Goal: Use online tool/utility: Utilize a website feature to perform a specific function

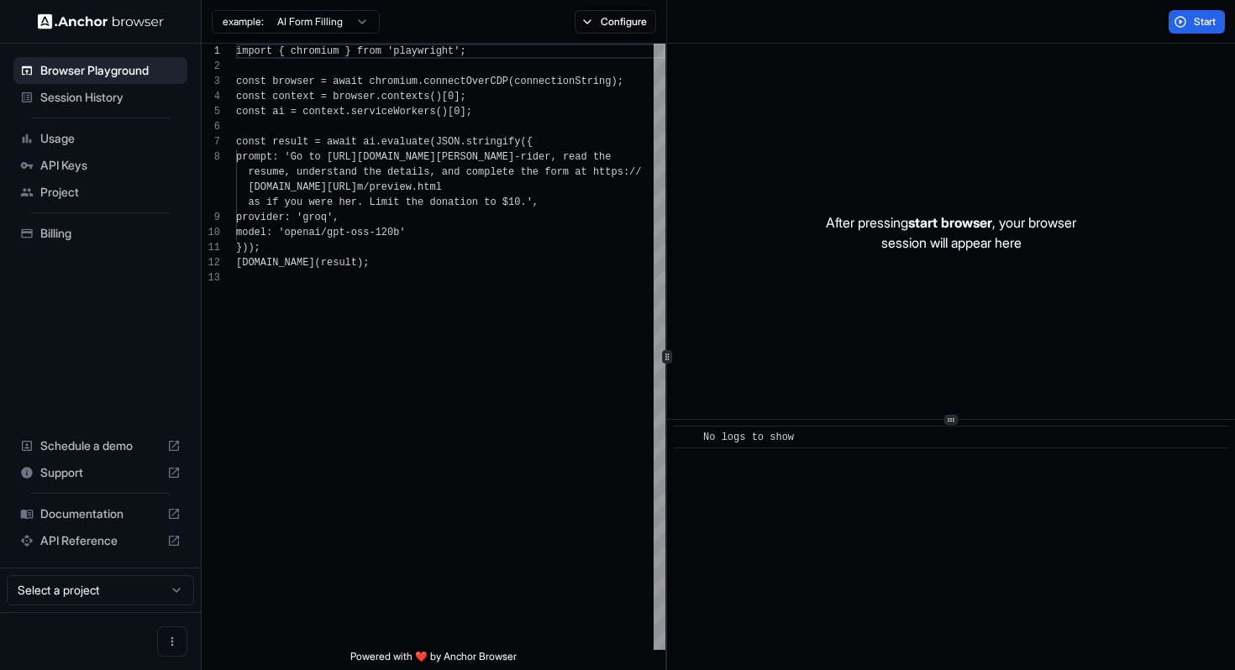
scroll to position [106, 0]
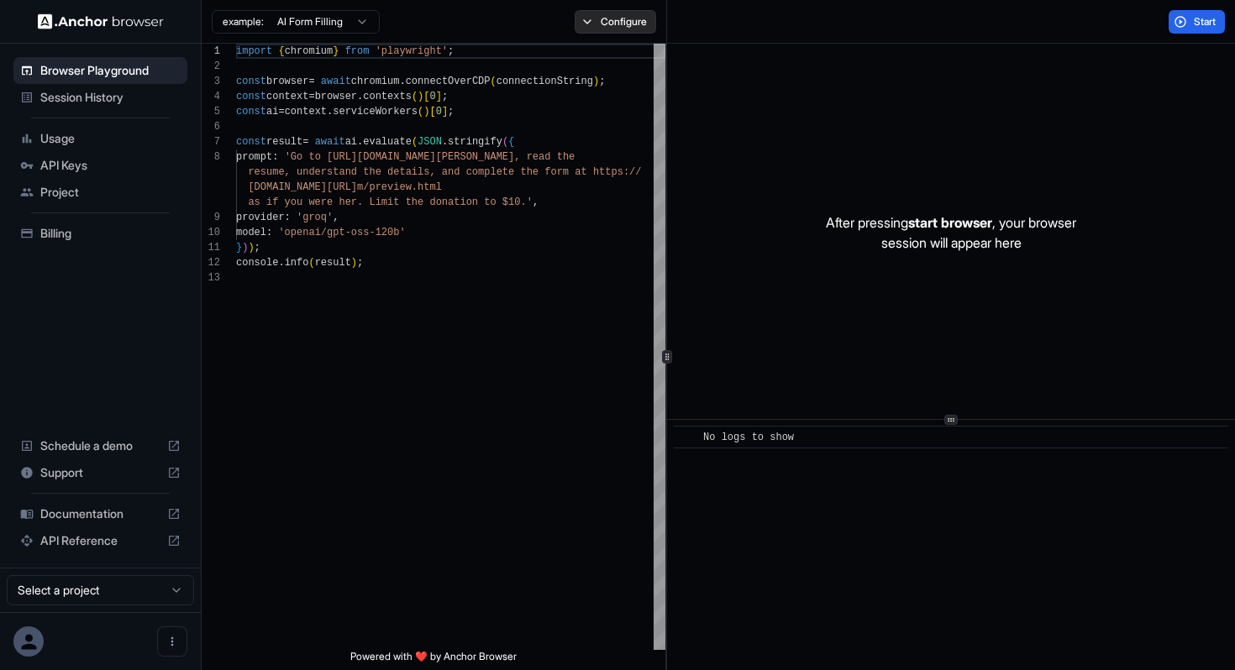
click at [602, 29] on button "Configure" at bounding box center [615, 22] width 81 height 24
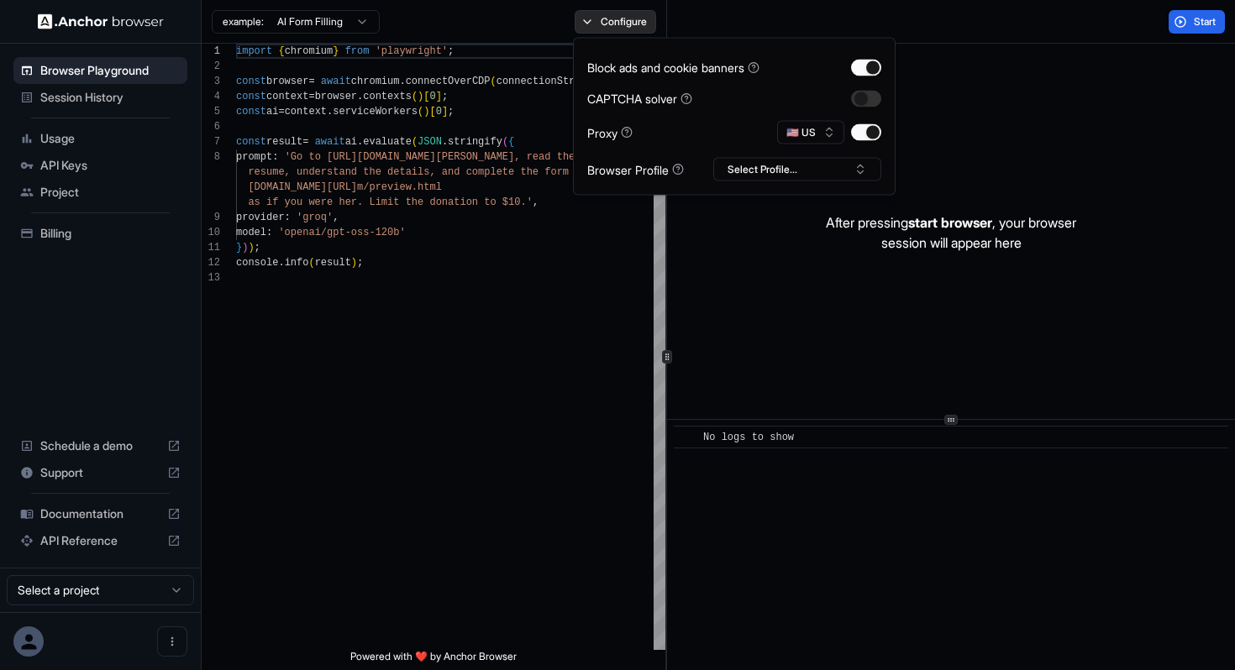
click at [602, 29] on button "Configure" at bounding box center [615, 22] width 81 height 24
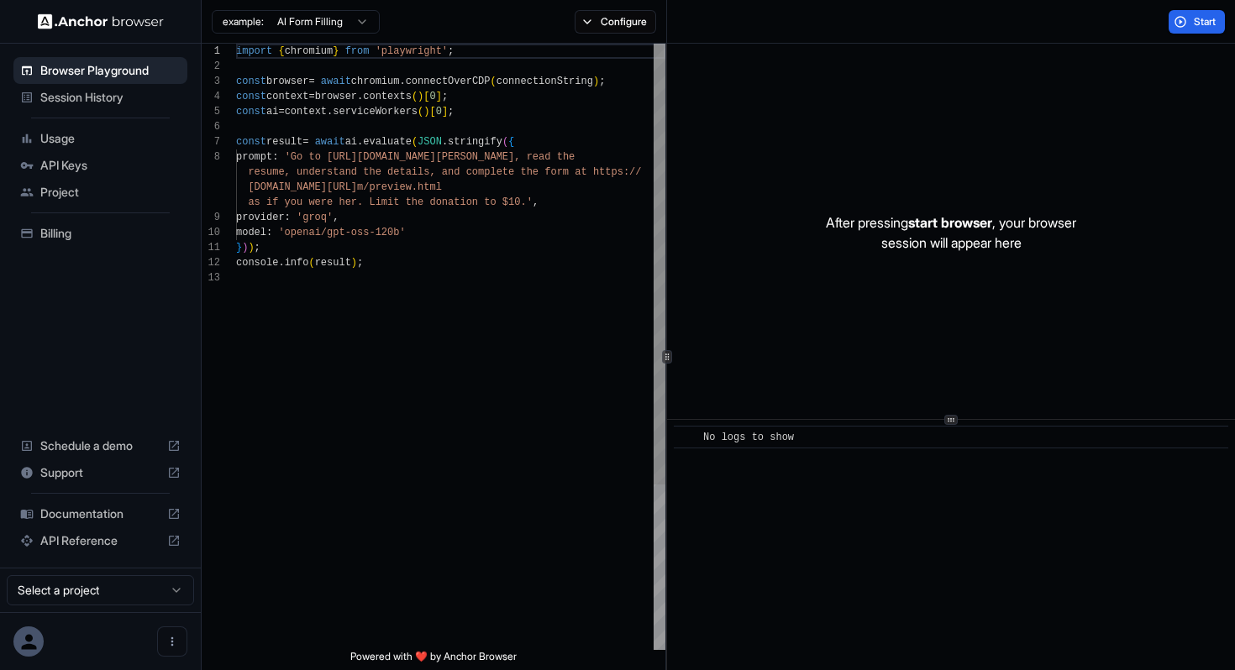
type textarea "**********"
click at [444, 264] on div "import { chromium } from 'playwright' ; const browser = await chromium . connec…" at bounding box center [450, 460] width 429 height 833
click at [460, 400] on div "import { chromium } from 'playwright' ; const browser = await chromium . connec…" at bounding box center [450, 460] width 429 height 833
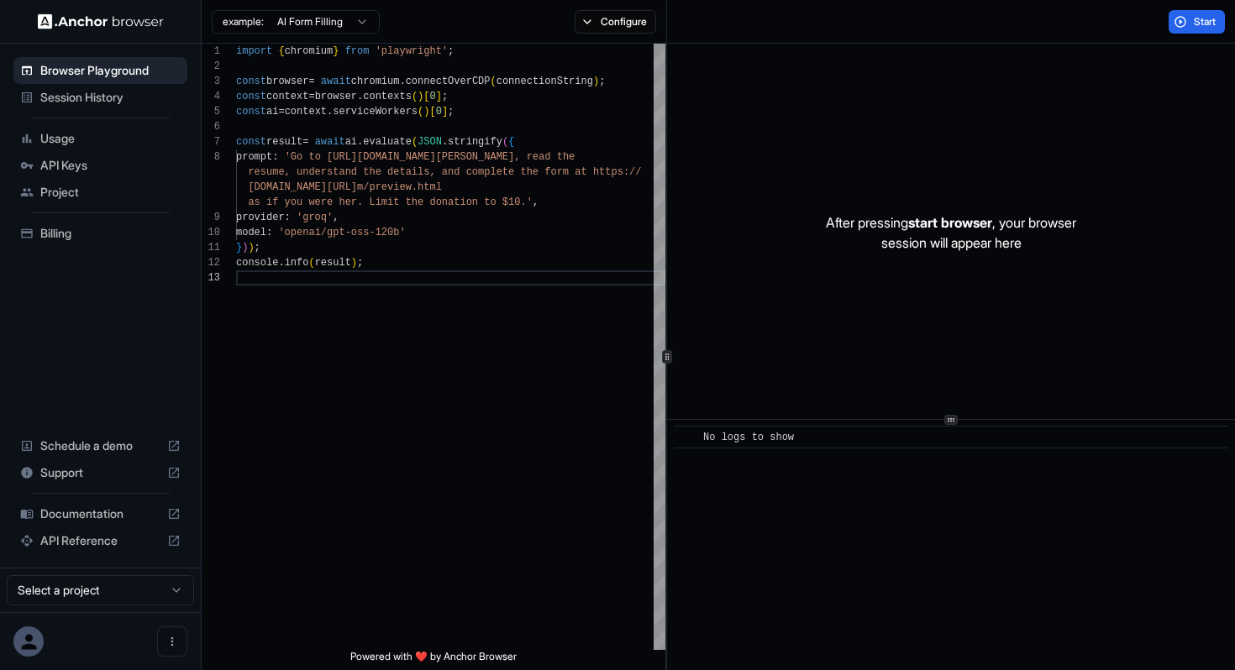
click at [97, 638] on div at bounding box center [100, 641] width 201 height 58
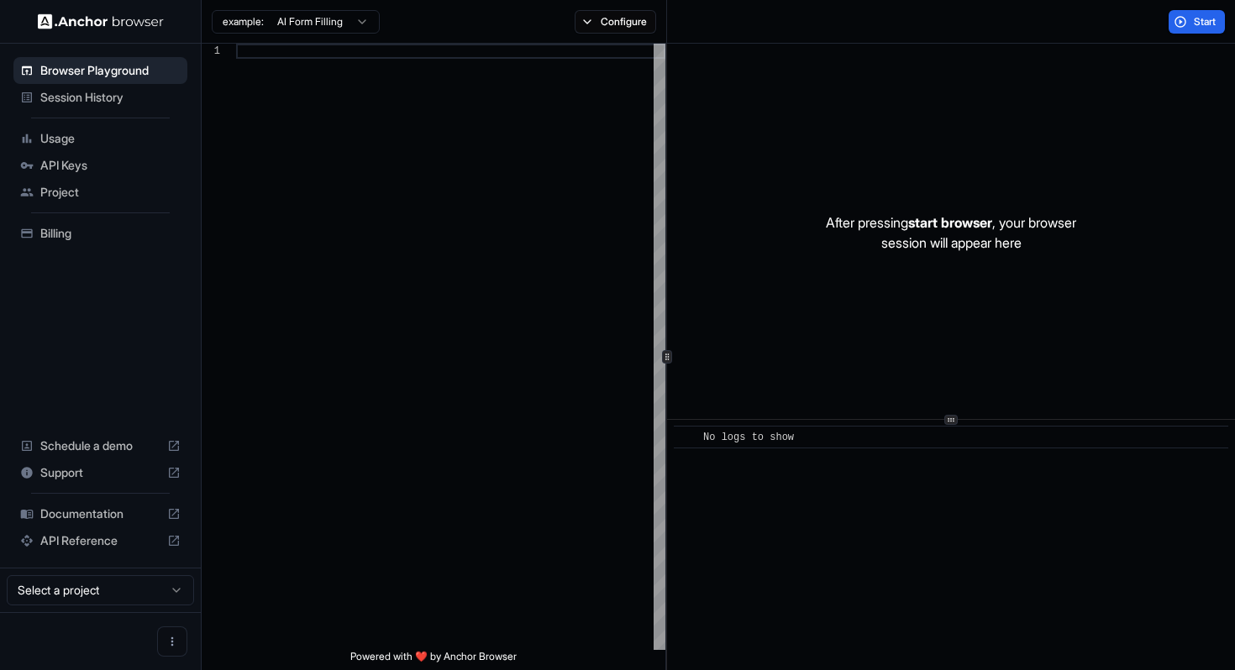
scroll to position [106, 0]
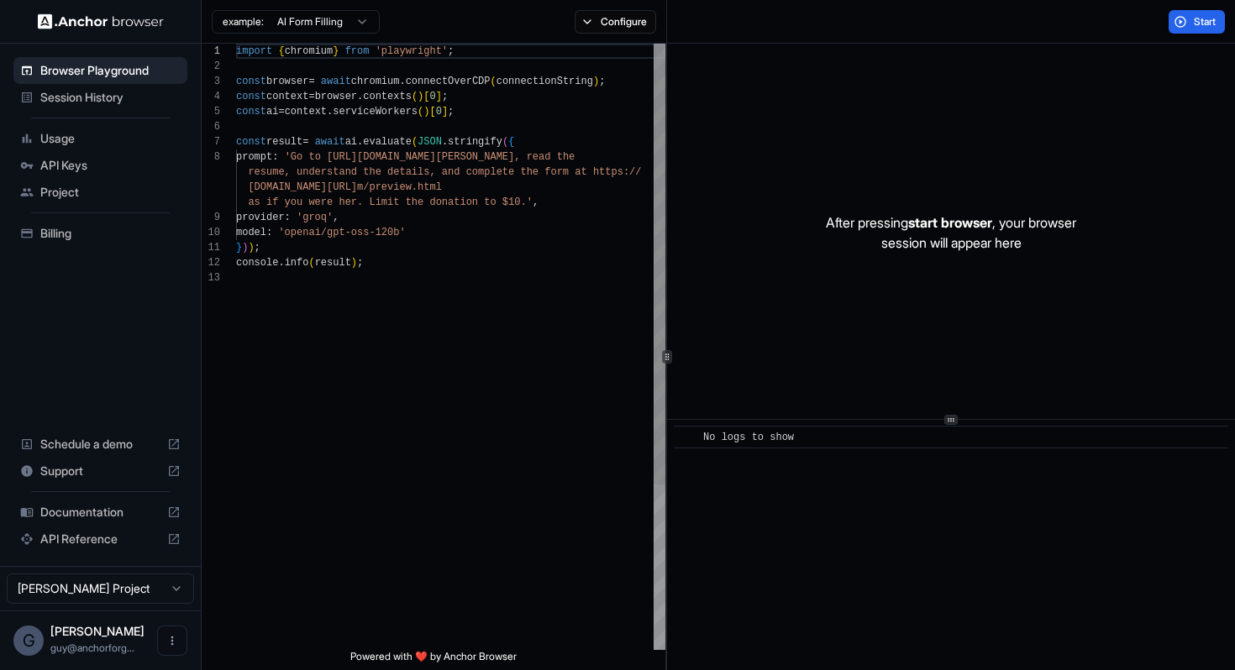
type textarea "**********"
click at [579, 378] on div "import { chromium } from 'playwright' ; const browser = await chromium . connec…" at bounding box center [450, 460] width 429 height 833
click at [1209, 27] on span "Start" at bounding box center [1206, 21] width 24 height 13
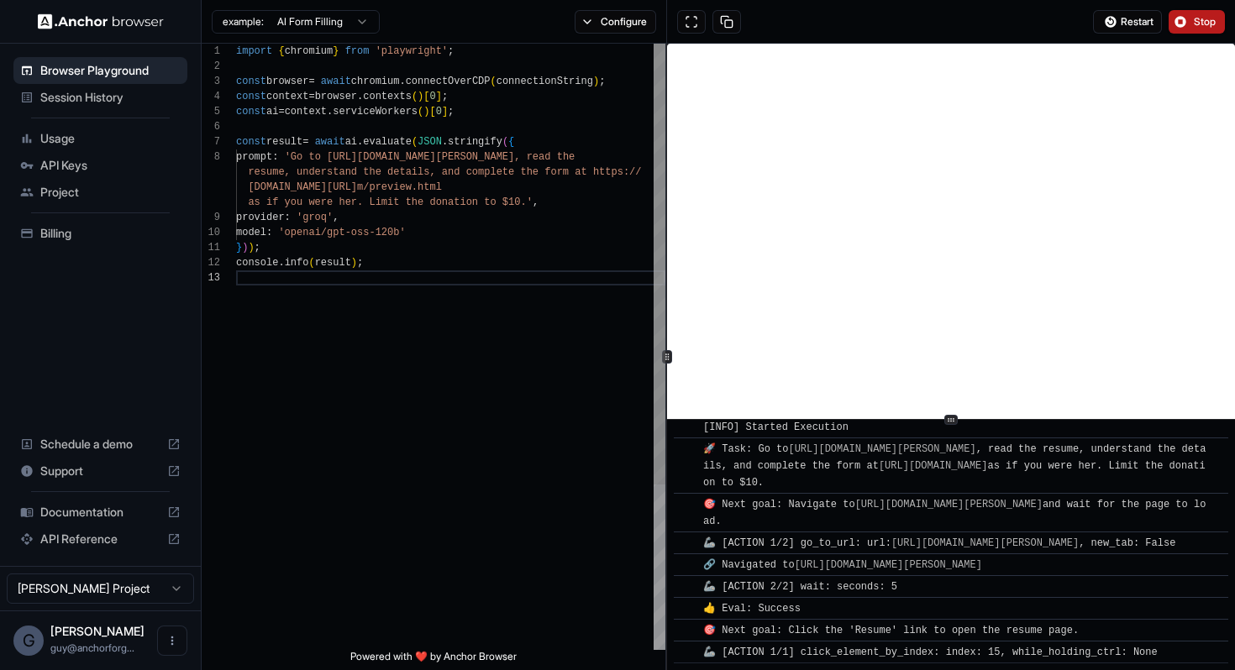
click at [508, 278] on div "import { chromium } from 'playwright' ; const browser = await chromium . connec…" at bounding box center [450, 460] width 429 height 833
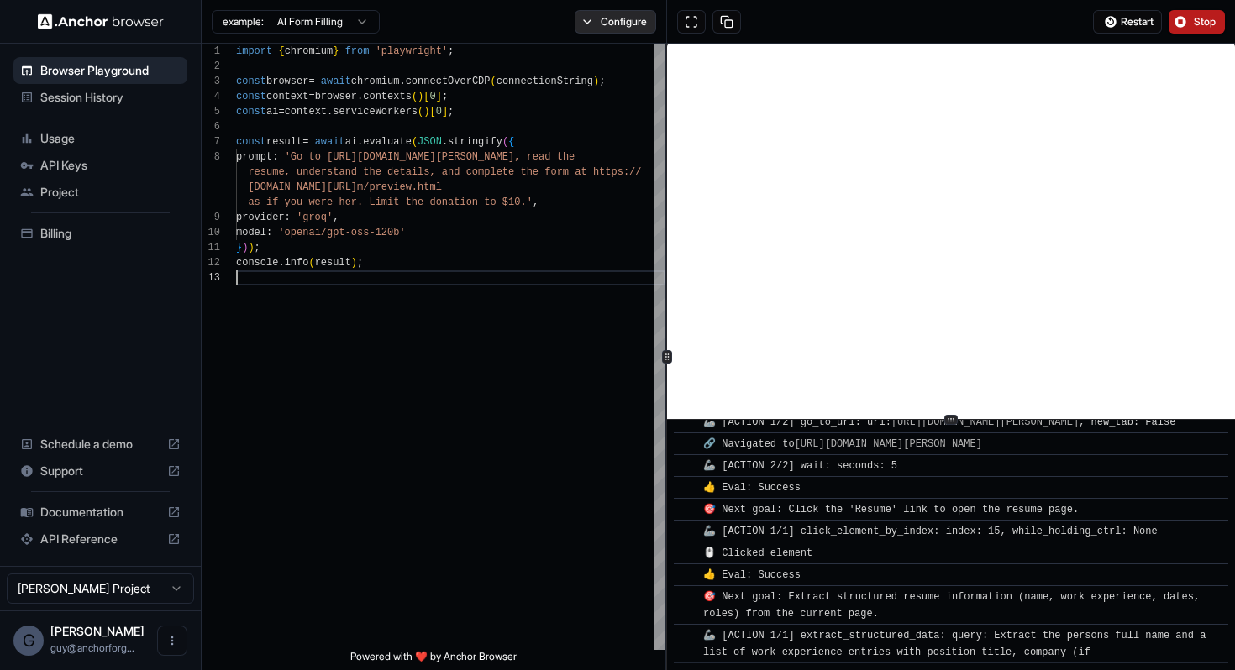
click at [590, 18] on button "Configure" at bounding box center [615, 22] width 81 height 24
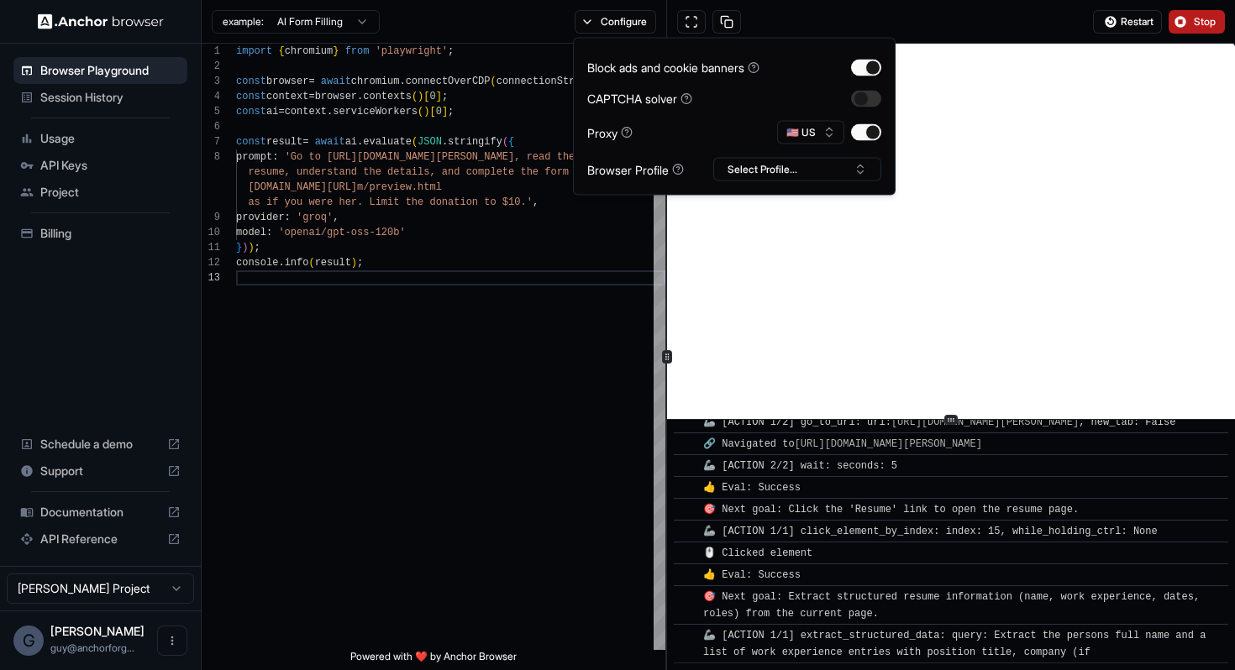
scroll to position [405, 0]
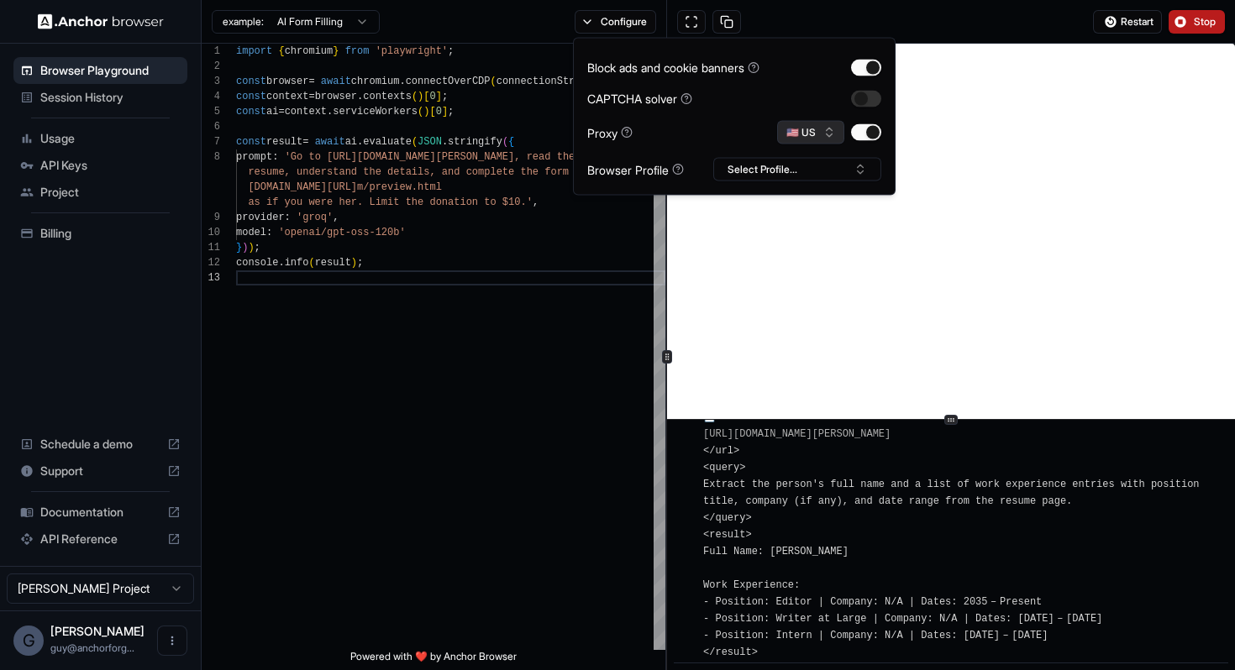
click at [811, 125] on button "🇺🇸 US" at bounding box center [810, 133] width 67 height 24
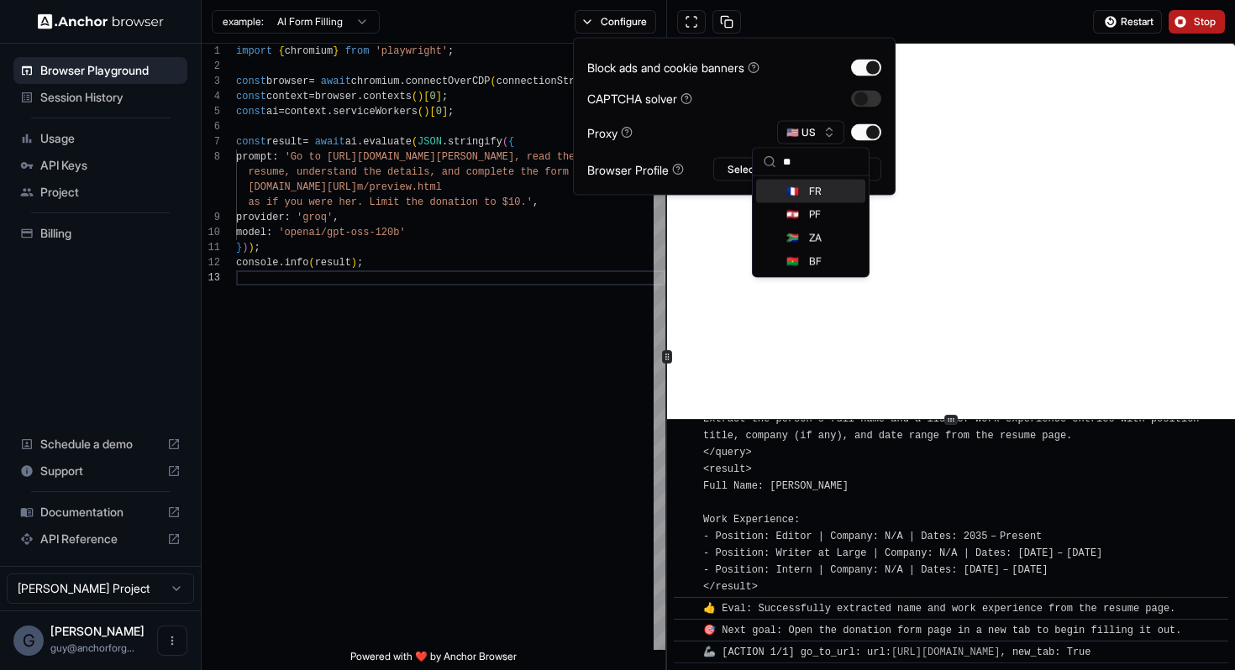
scroll to position [526, 0]
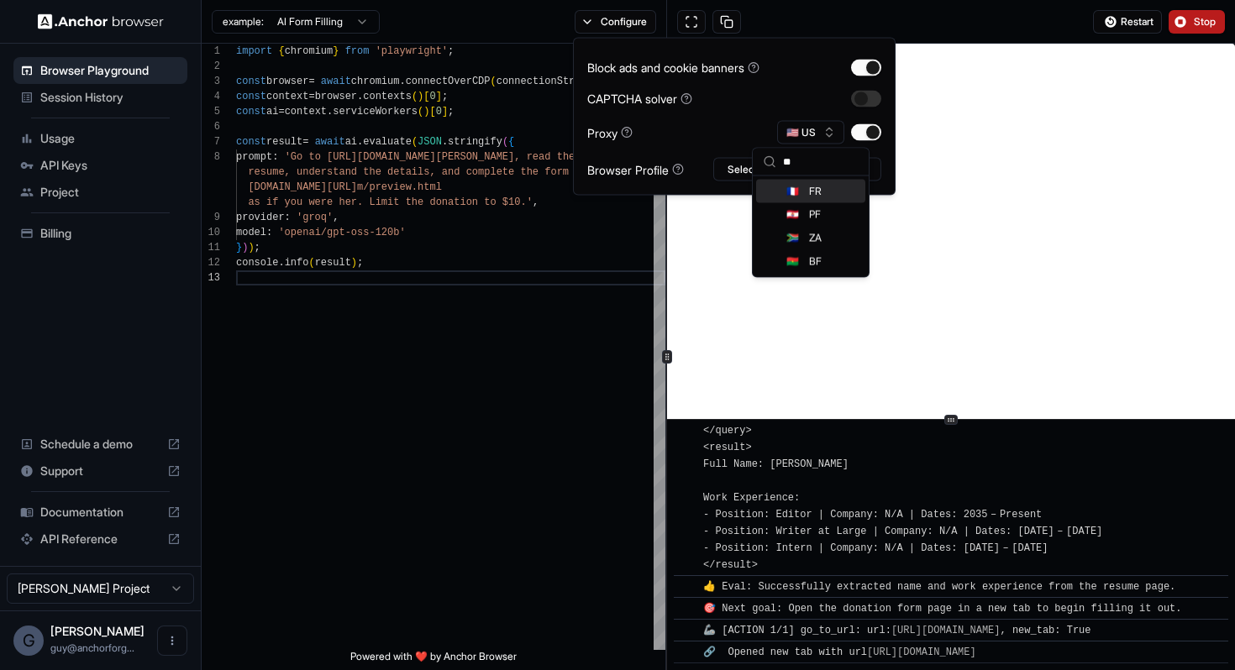
type input "**"
click at [782, 192] on div "🇫🇷 FR" at bounding box center [810, 192] width 109 height 24
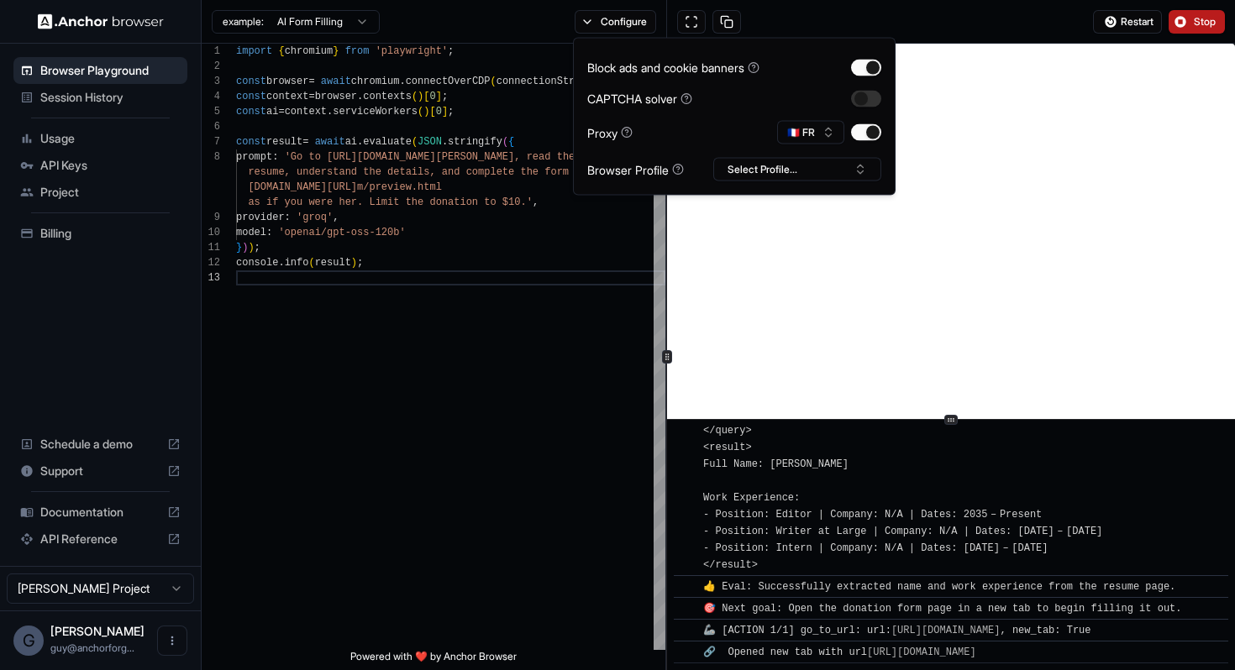
click at [1000, 33] on div "Restart Stop" at bounding box center [951, 22] width 569 height 44
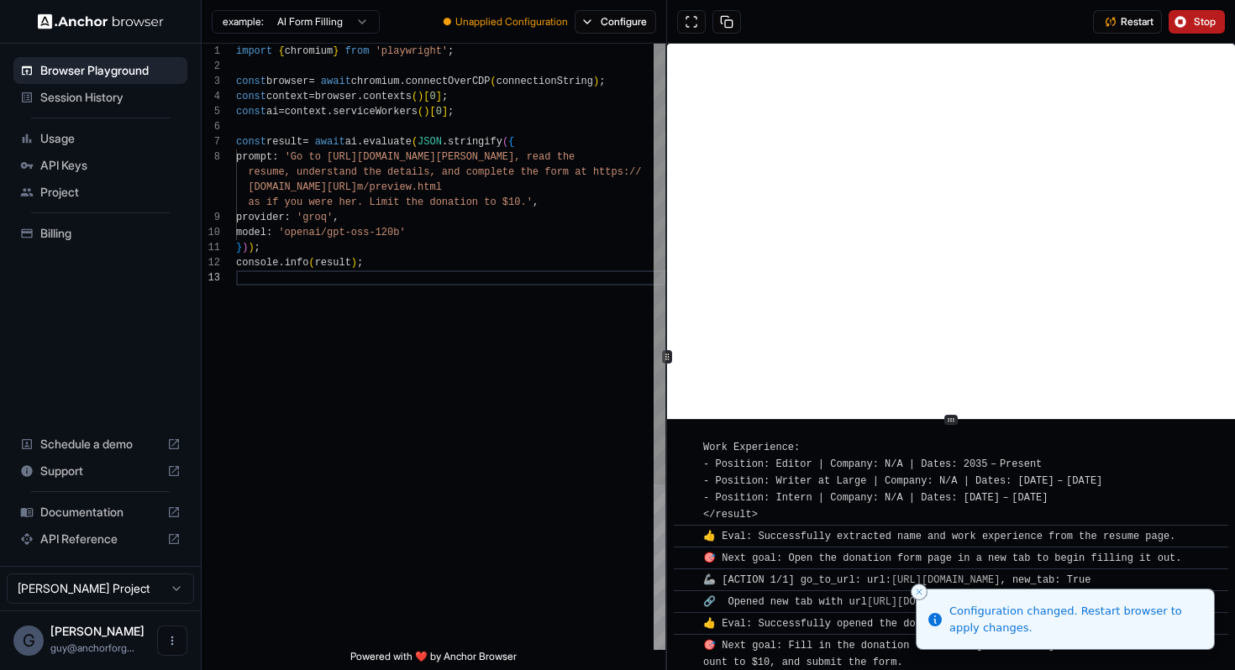
scroll to position [625, 0]
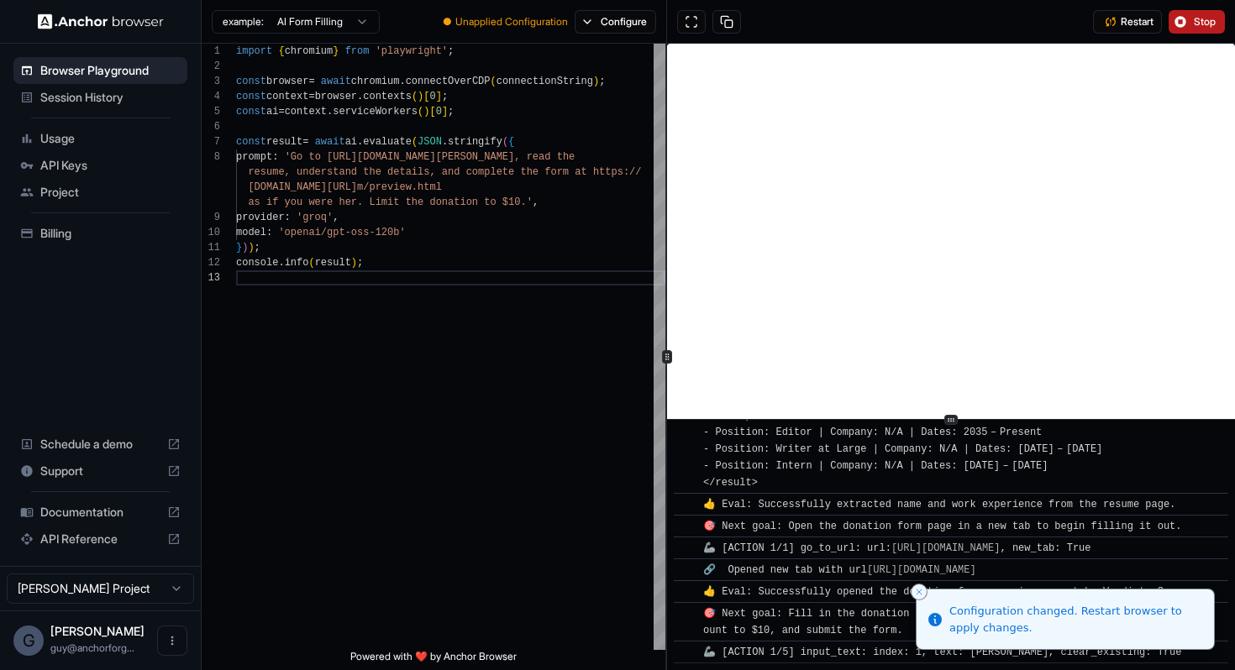
click at [345, 24] on html "Browser Playground Session History Usage API Keys Project Billing Schedule a de…" at bounding box center [617, 335] width 1235 height 670
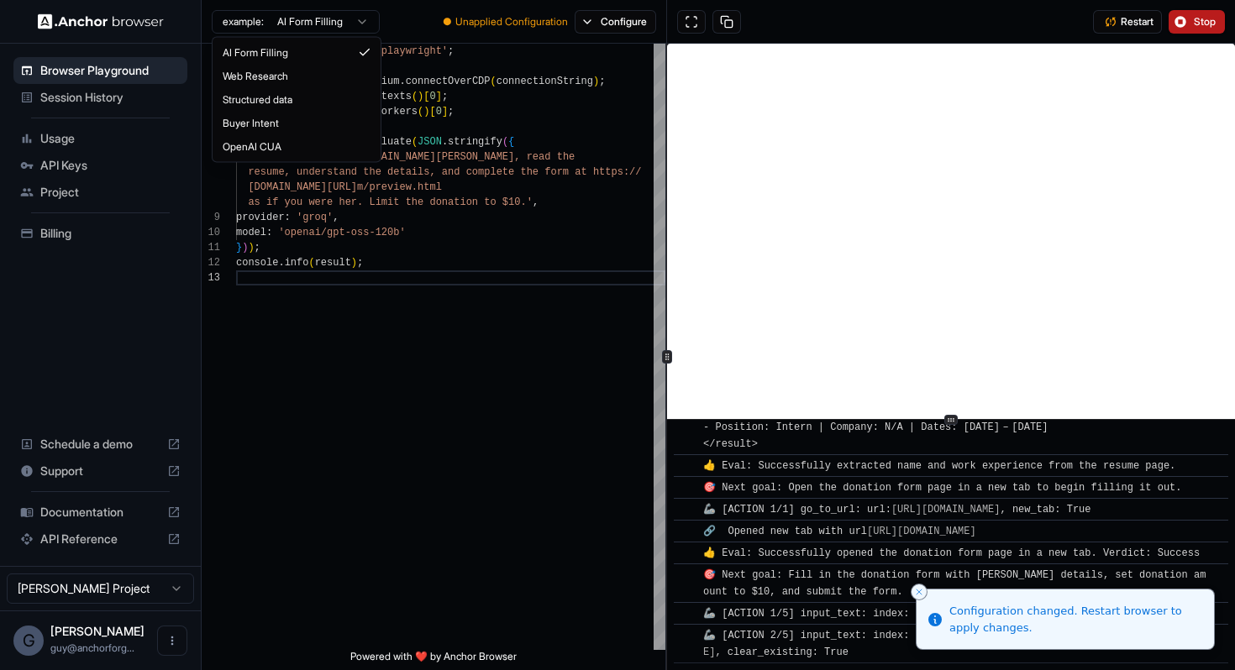
scroll to position [664, 0]
type textarea "**********"
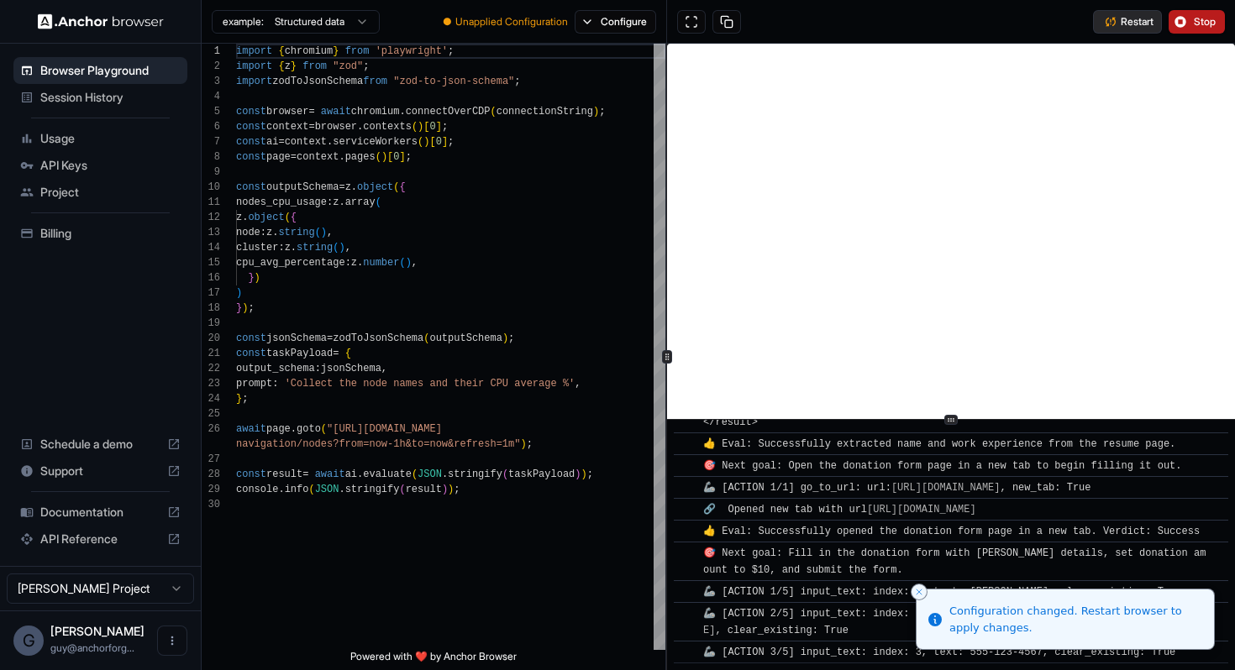
scroll to position [686, 0]
click at [1125, 19] on span "Restart" at bounding box center [1137, 21] width 33 height 13
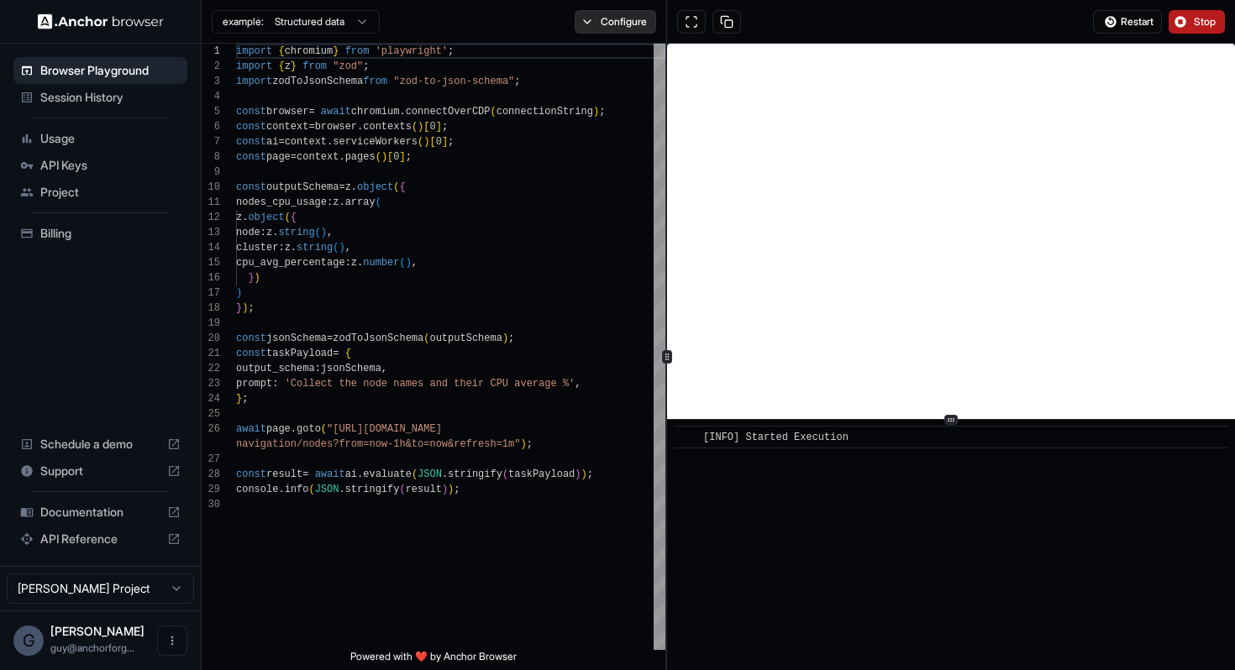
click at [605, 18] on button "Configure" at bounding box center [615, 22] width 81 height 24
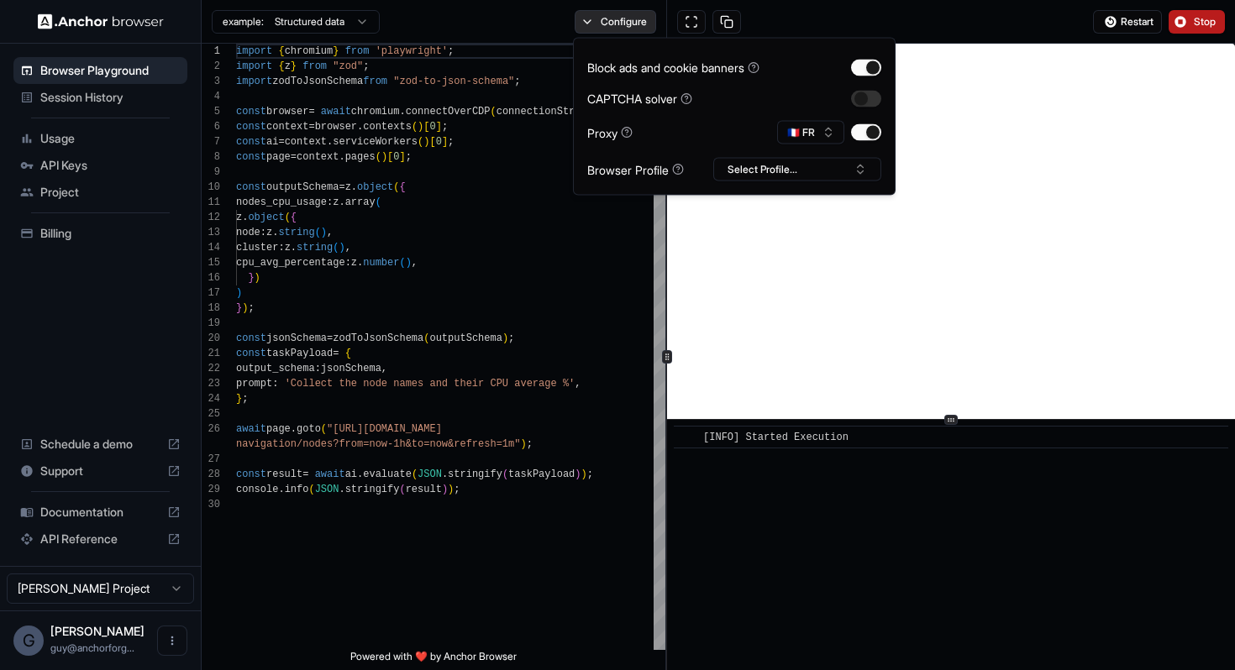
click at [605, 18] on button "Configure" at bounding box center [615, 22] width 81 height 24
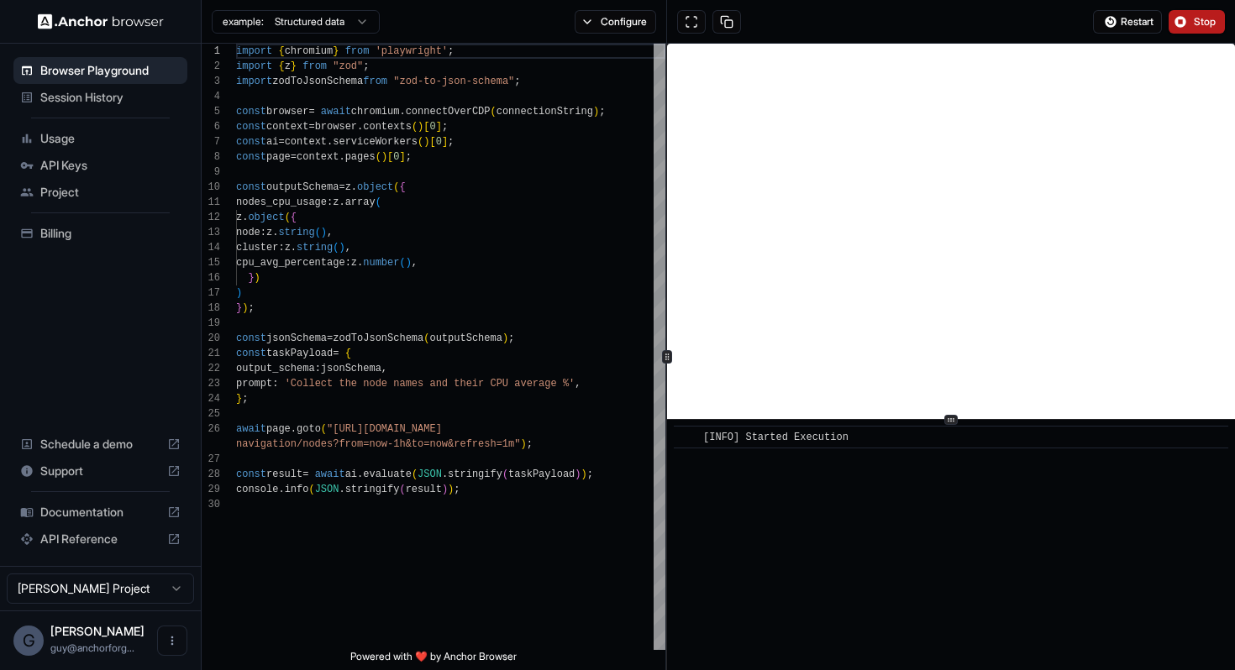
click at [878, 548] on div "​ [INFO] Started Execution" at bounding box center [951, 545] width 568 height 250
click at [621, 25] on button "Configure" at bounding box center [615, 22] width 81 height 24
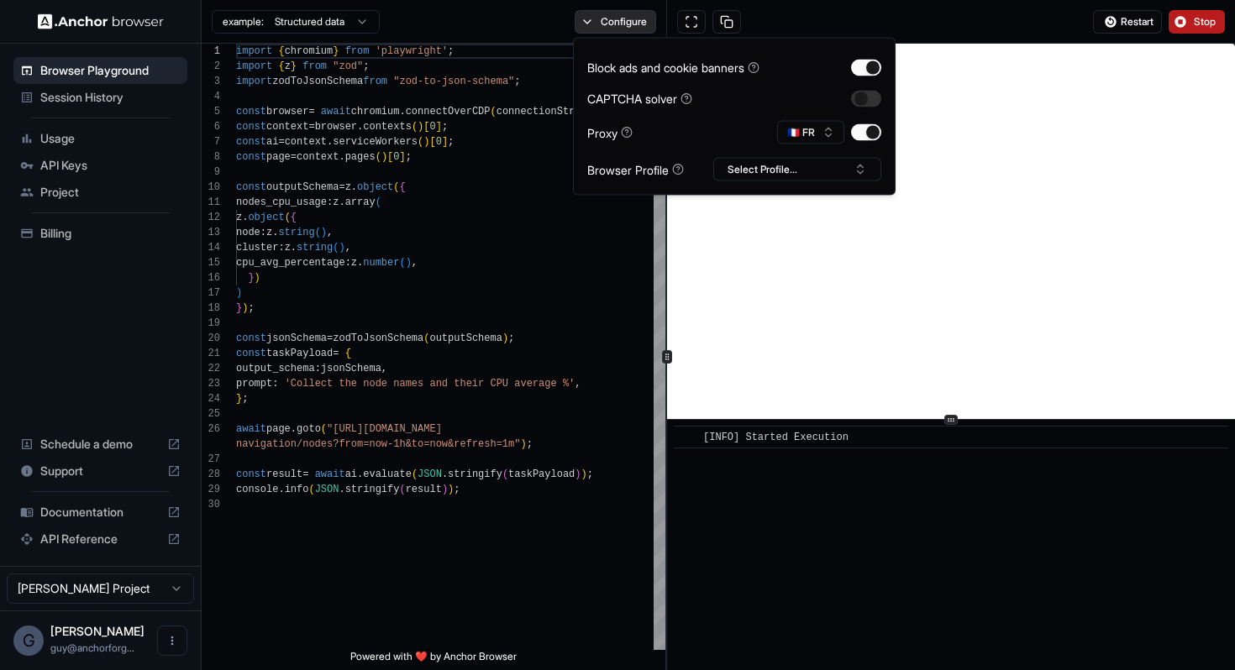
click at [621, 25] on button "Configure" at bounding box center [615, 22] width 81 height 24
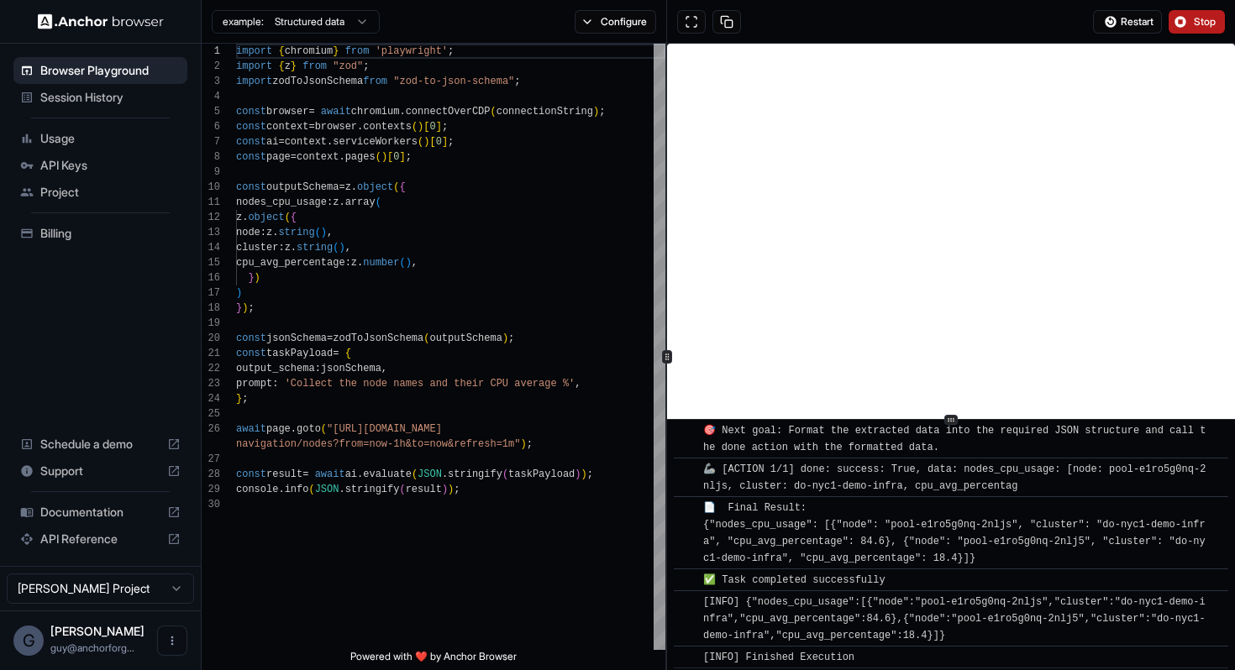
scroll to position [1022, 0]
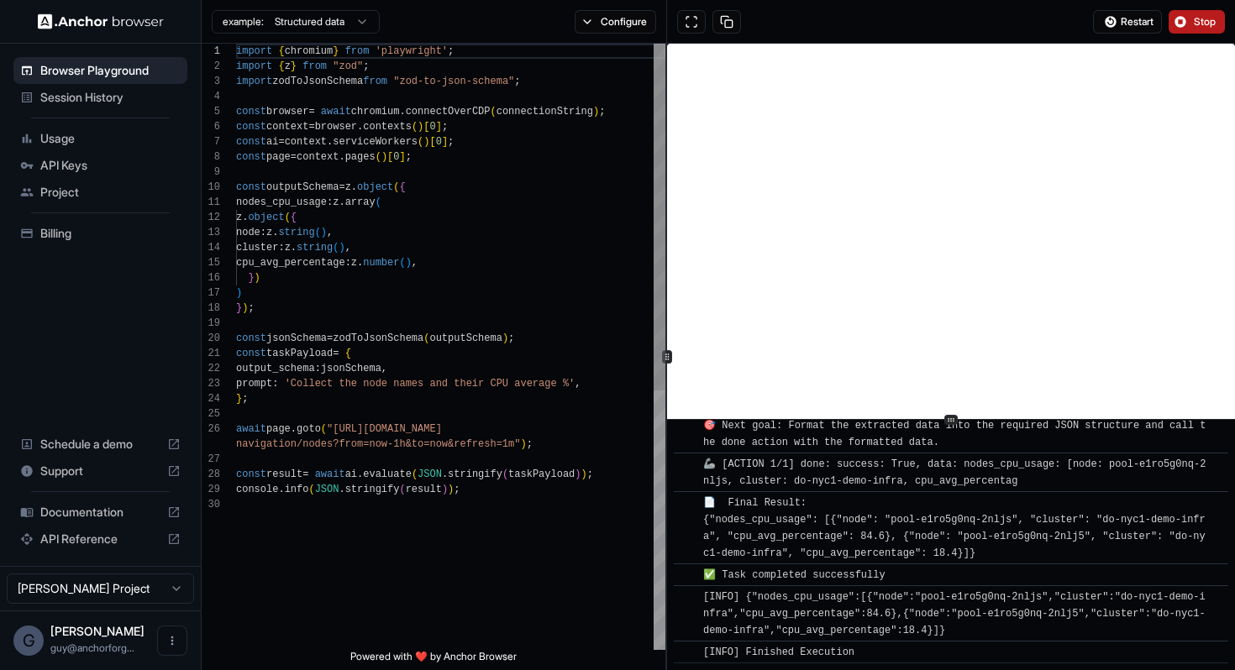
click at [125, 92] on span "Session History" at bounding box center [110, 97] width 140 height 17
click at [97, 143] on span "Usage" at bounding box center [110, 138] width 140 height 17
click at [96, 174] on div "API Keys" at bounding box center [100, 165] width 174 height 27
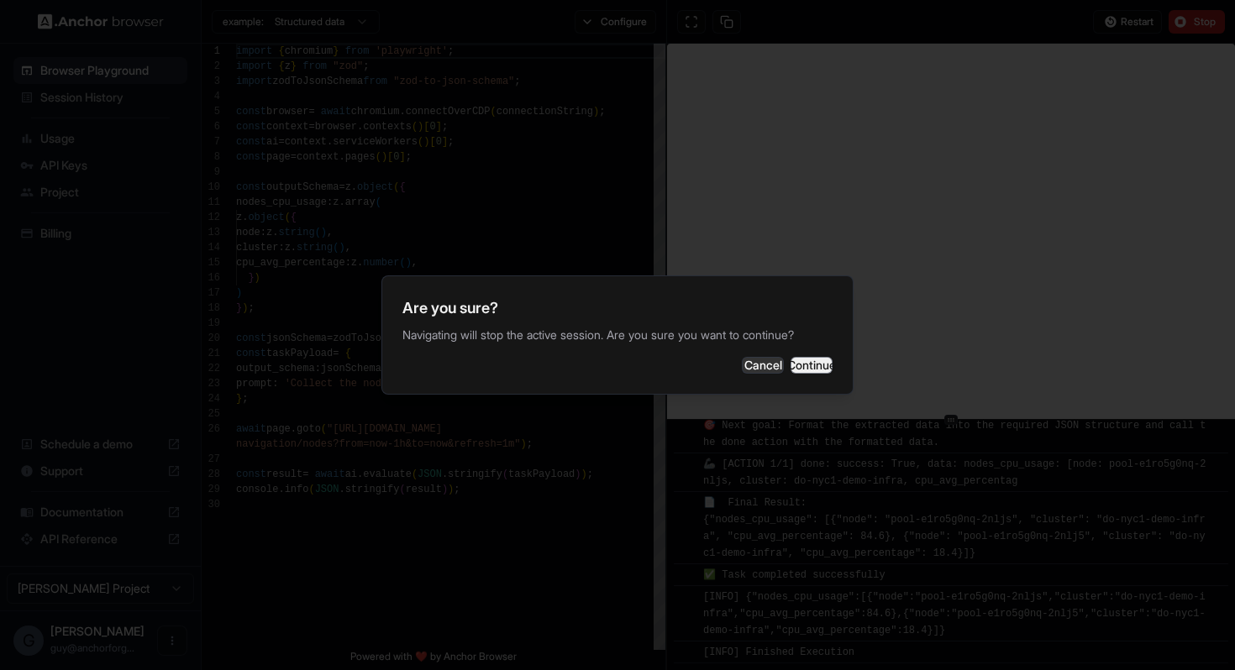
click at [816, 373] on button "Continue" at bounding box center [812, 365] width 42 height 17
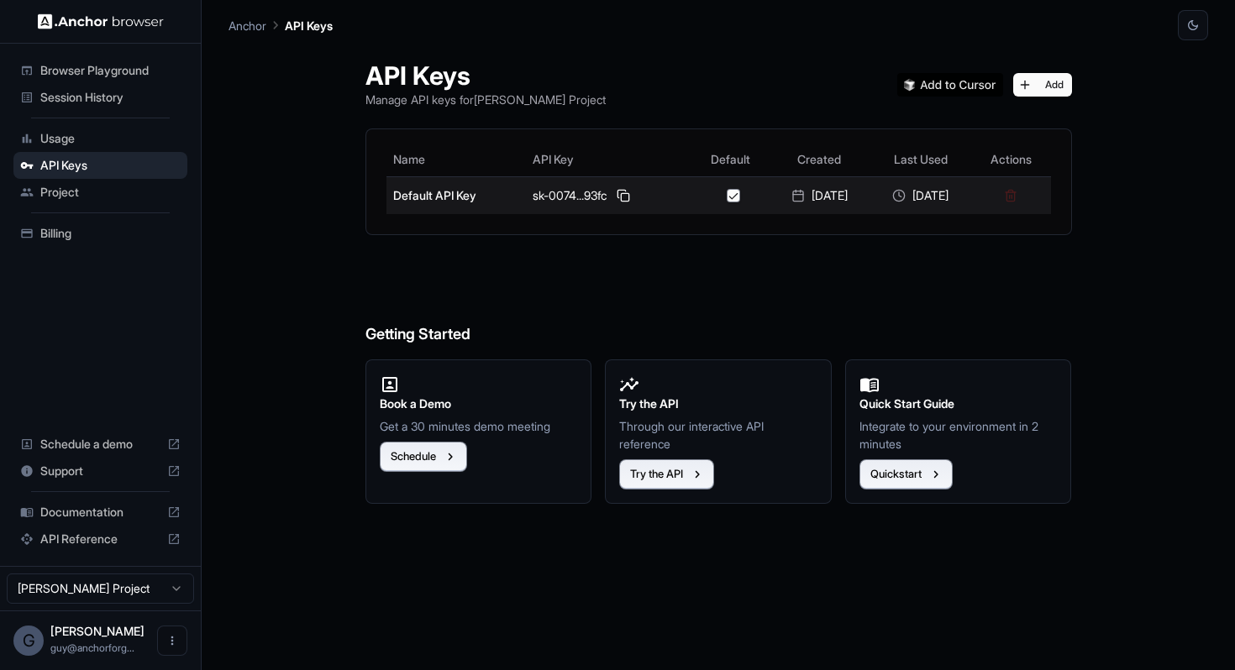
click at [623, 192] on div "sk-0074...93fc" at bounding box center [609, 196] width 152 height 20
click at [613, 192] on button at bounding box center [623, 196] width 20 height 20
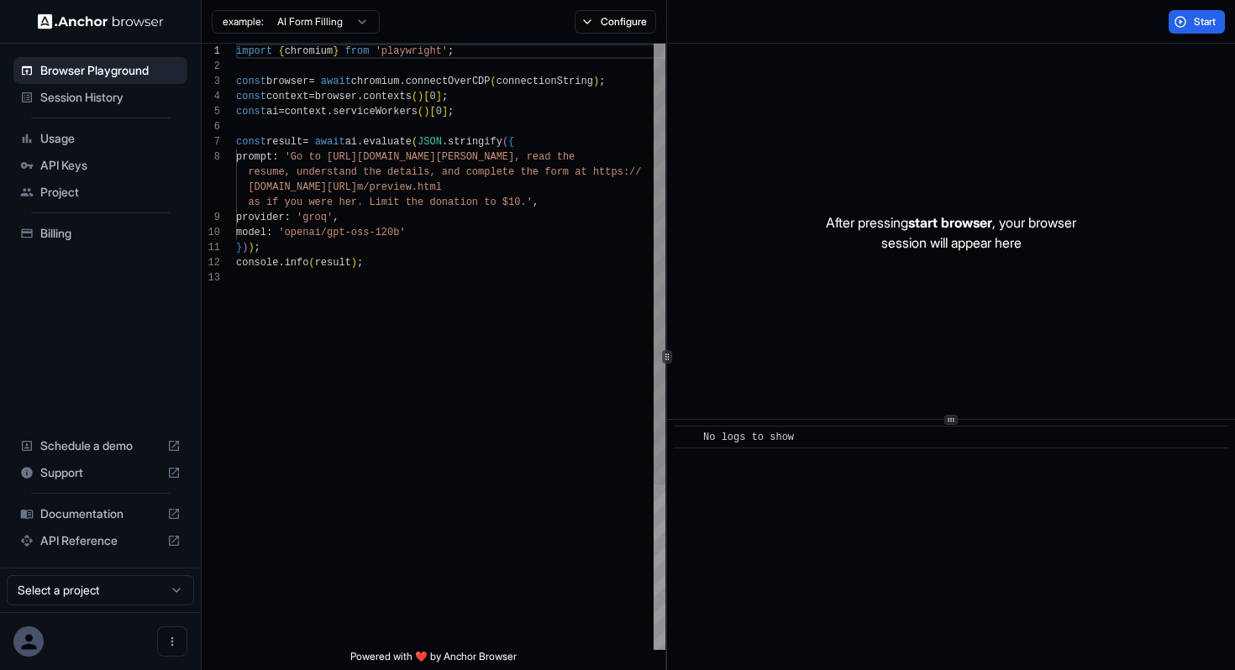
scroll to position [76, 0]
drag, startPoint x: 455, startPoint y: 129, endPoint x: 558, endPoint y: 381, distance: 272.8
click at [556, 381] on div "import { chromium } from 'playwright' ; const browser = await chromium . connec…" at bounding box center [450, 460] width 429 height 833
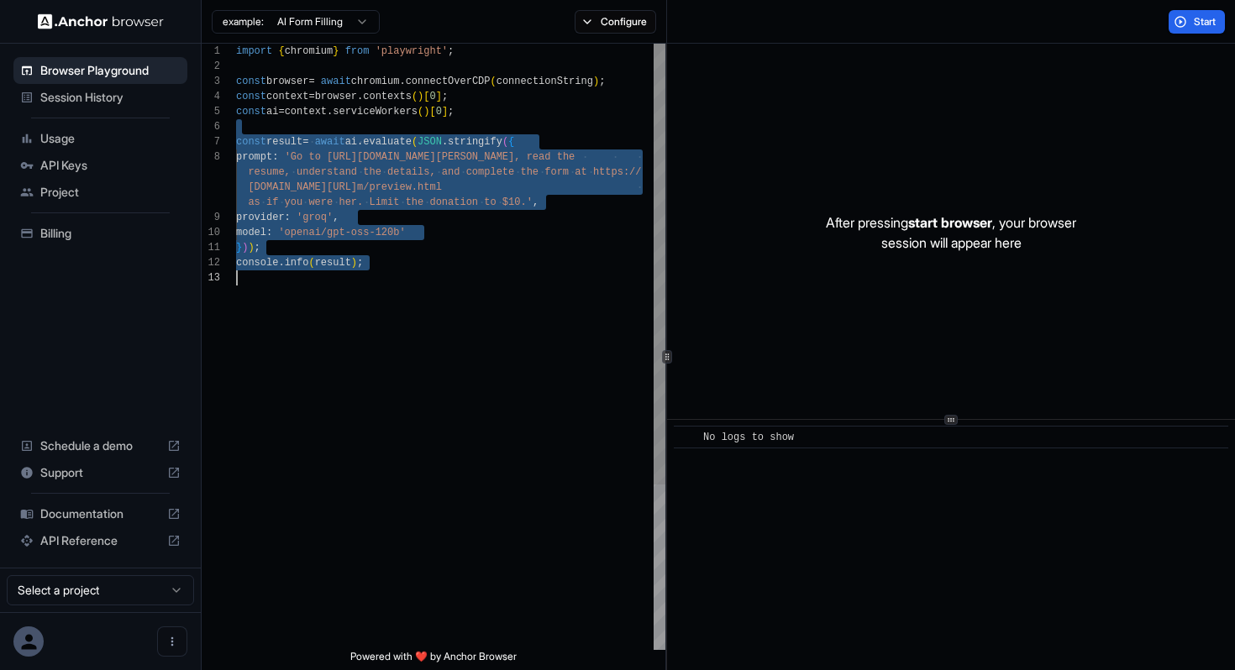
type textarea "**********"
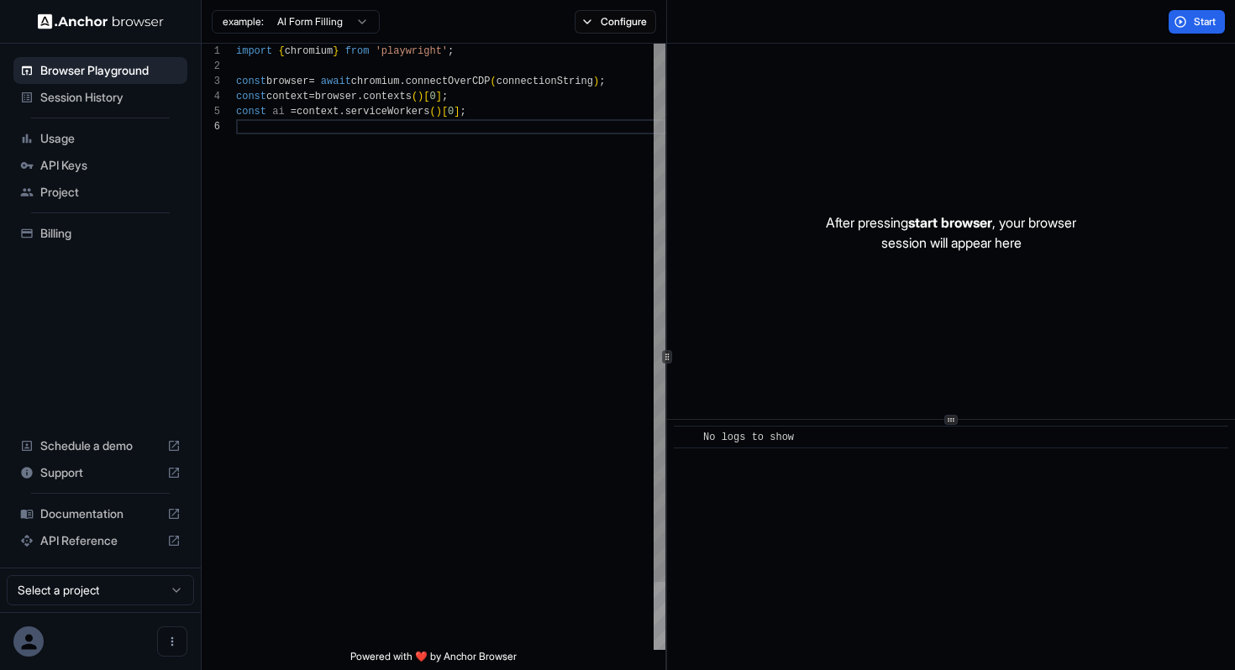
click at [544, 102] on div "import { chromium } from 'playwright' ; const browser = await chromium . connec…" at bounding box center [450, 385] width 429 height 682
click at [615, 40] on div "example: AI Form Filling Configure" at bounding box center [434, 22] width 465 height 44
click at [616, 29] on button "Configure" at bounding box center [615, 22] width 81 height 24
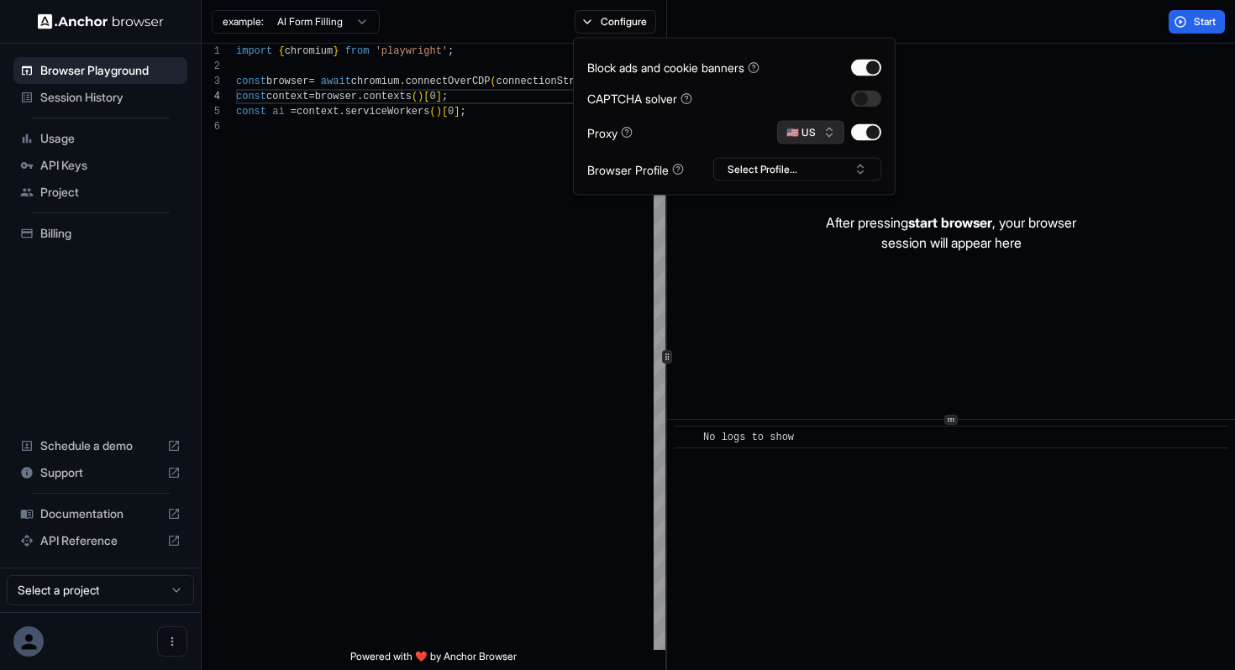
click at [796, 130] on button "🇺🇸 US" at bounding box center [810, 133] width 67 height 24
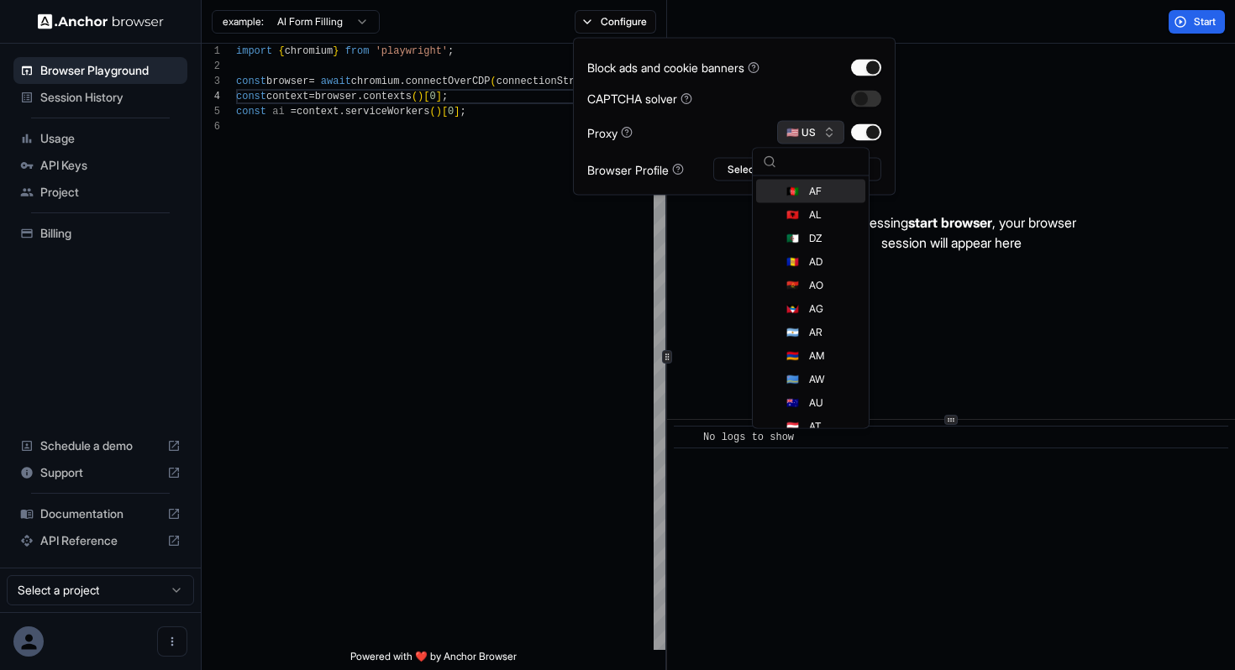
click at [796, 130] on button "🇺🇸 US" at bounding box center [810, 133] width 67 height 24
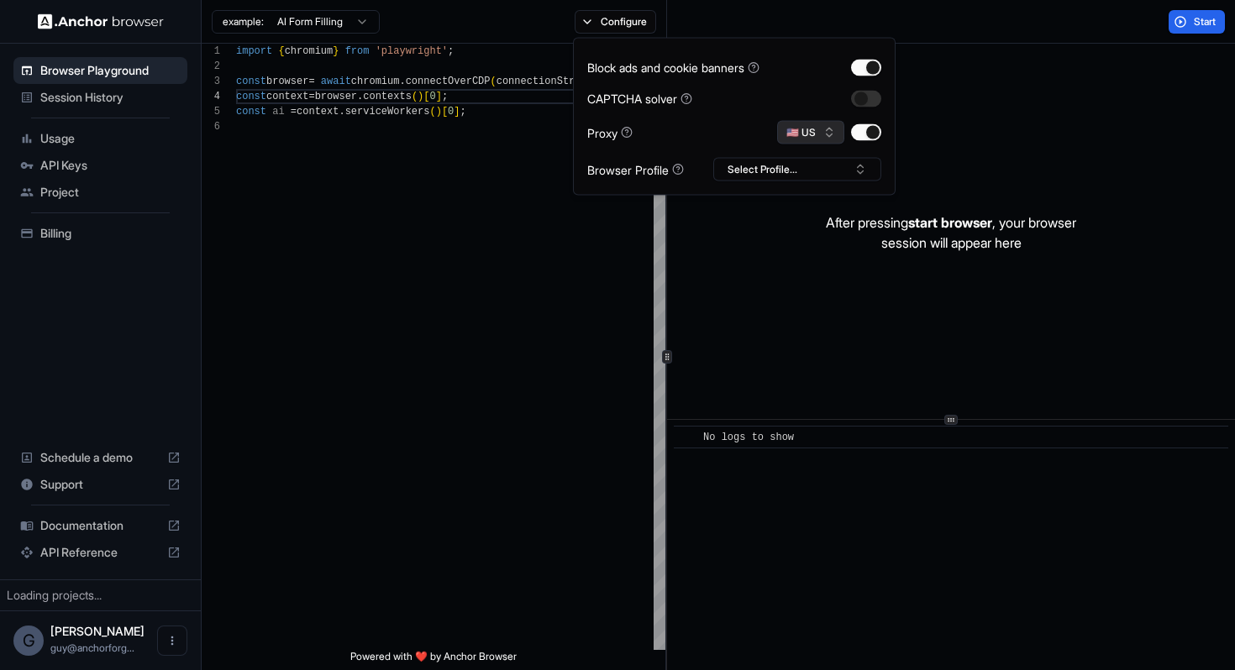
click at [796, 130] on button "🇺🇸 US" at bounding box center [810, 133] width 67 height 24
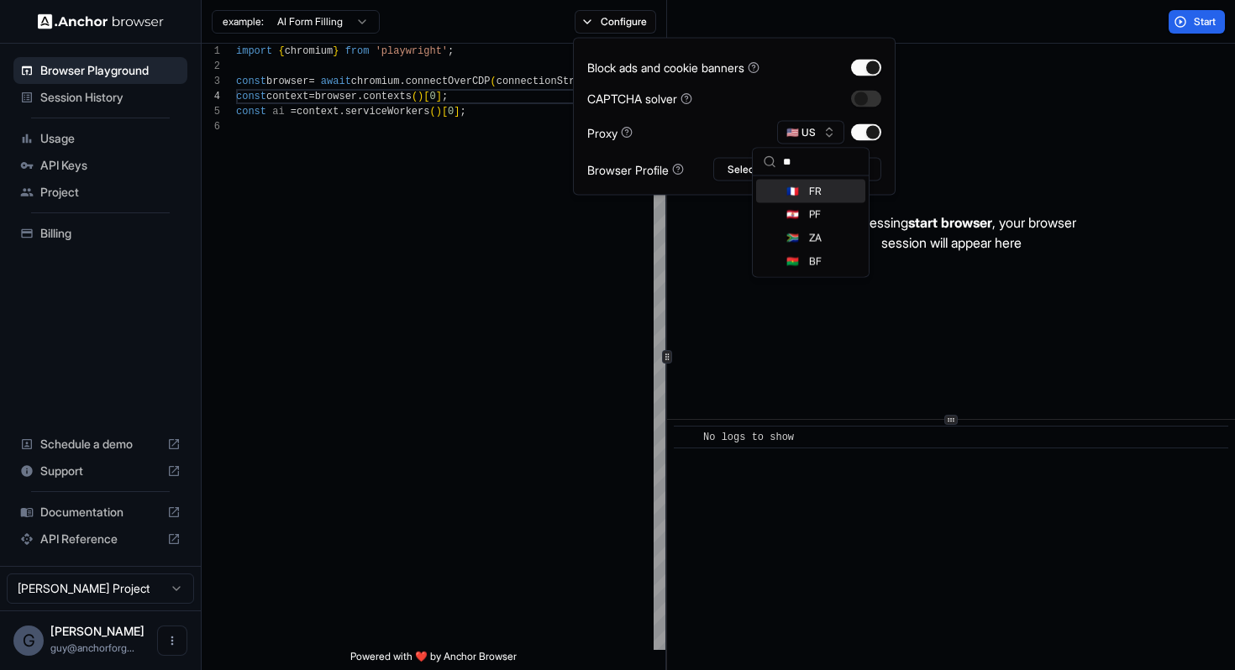
type input "**"
click at [792, 191] on span "🇫🇷" at bounding box center [792, 191] width 13 height 13
click at [691, 161] on div "Browser Profile Select Profile..." at bounding box center [734, 170] width 294 height 24
click at [1180, 25] on button "Start" at bounding box center [1197, 22] width 56 height 24
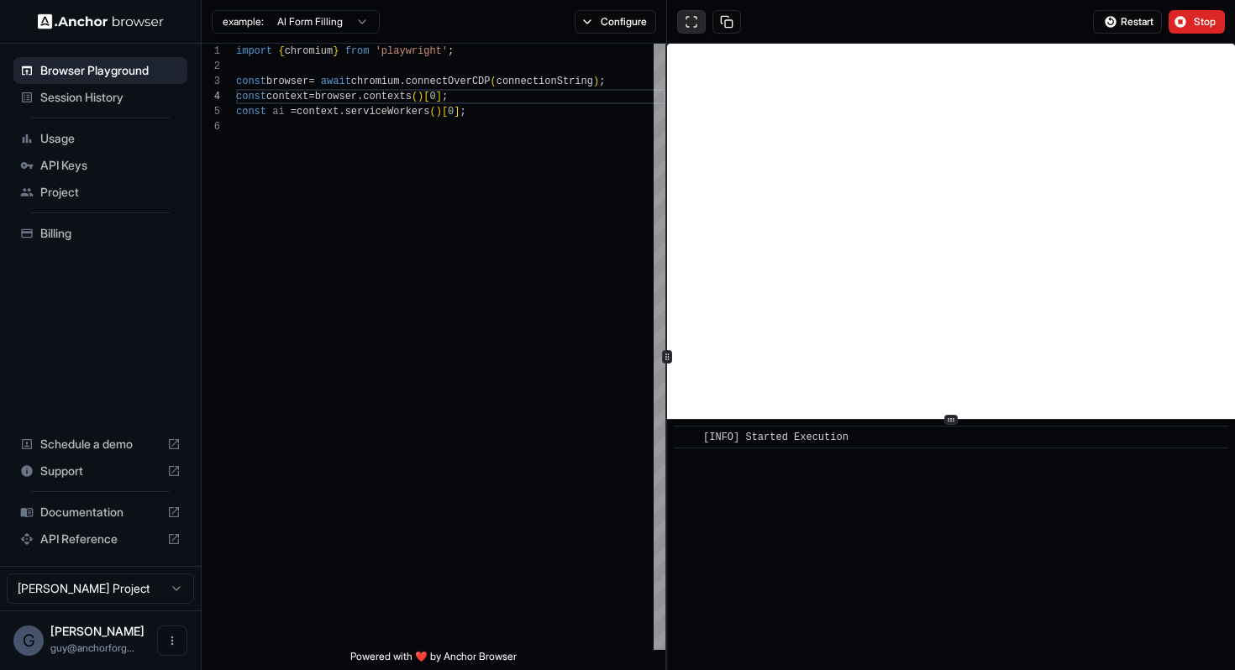
click at [691, 31] on button at bounding box center [691, 22] width 29 height 24
click at [623, 8] on div "example: AI Form Filling Configure" at bounding box center [434, 22] width 465 height 44
click at [623, 25] on button "Configure" at bounding box center [615, 22] width 81 height 24
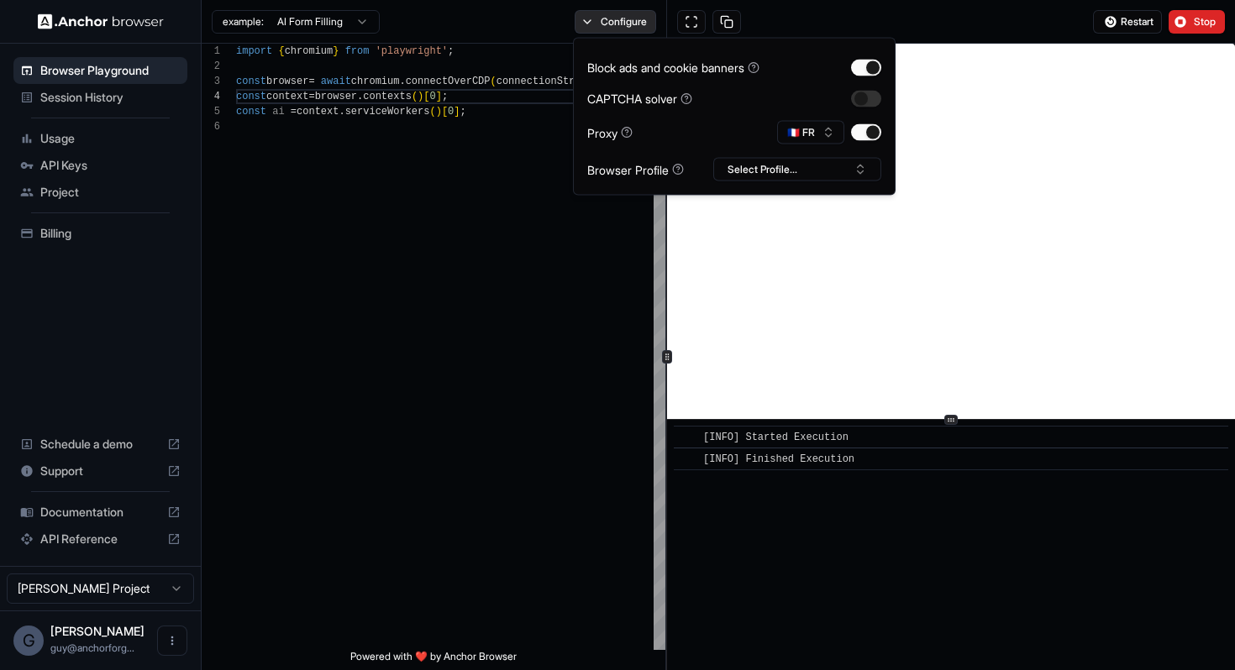
click at [623, 25] on button "Configure" at bounding box center [615, 22] width 81 height 24
